Goal: Find specific page/section: Find specific page/section

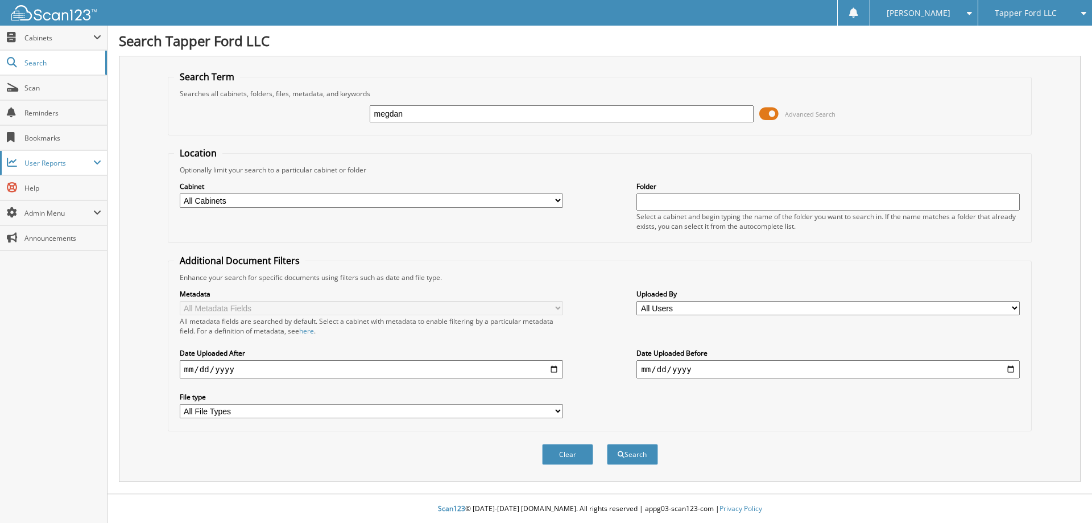
type input "megdan"
click at [607, 444] on button "Search" at bounding box center [632, 454] width 51 height 21
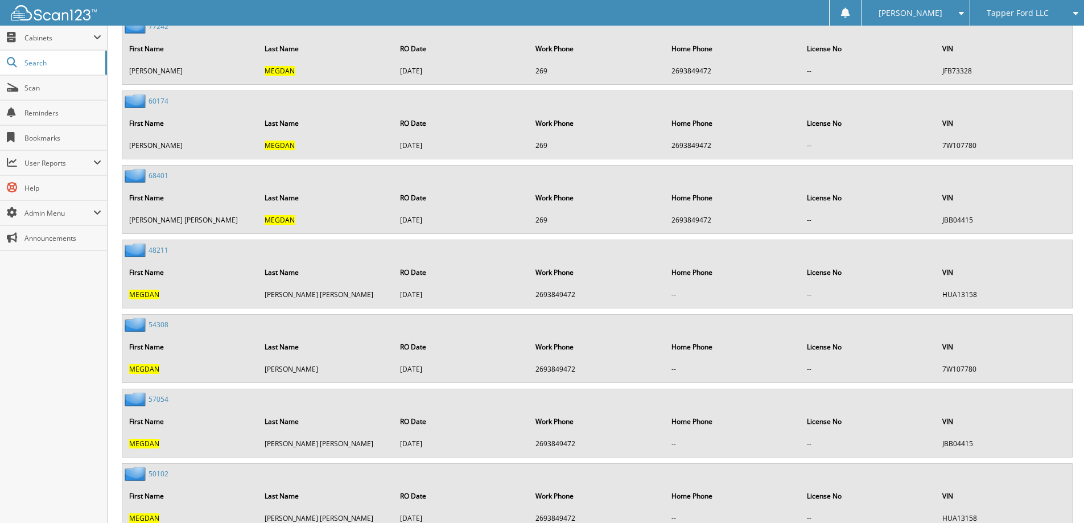
scroll to position [1722, 0]
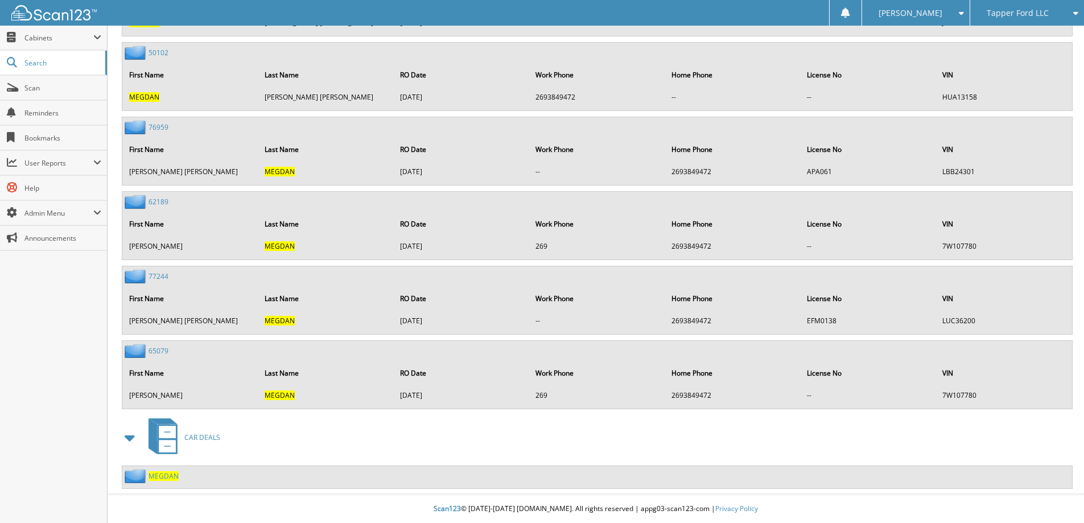
click at [168, 476] on span "MEGDAN" at bounding box center [163, 476] width 30 height 10
